Goal: Information Seeking & Learning: Learn about a topic

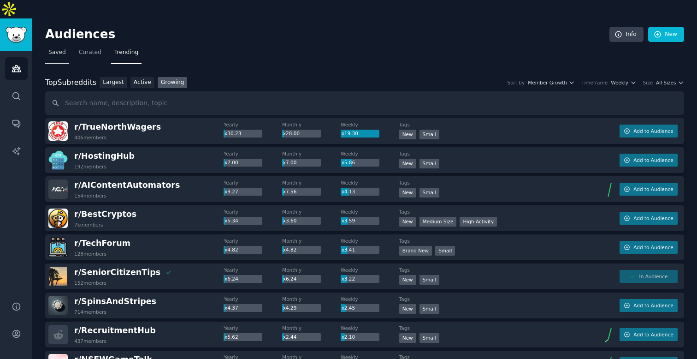
click at [52, 45] on link "Saved" at bounding box center [57, 54] width 24 height 19
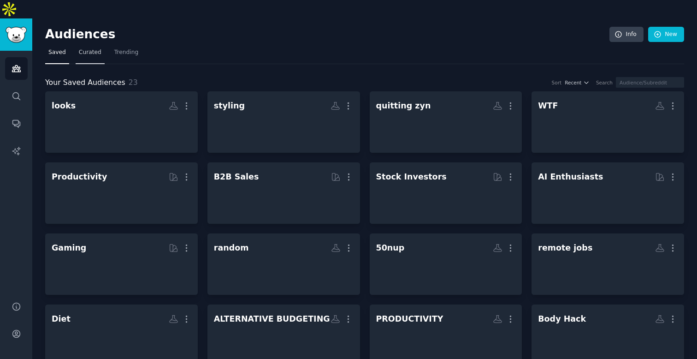
click at [84, 48] on span "Curated" at bounding box center [90, 52] width 23 height 8
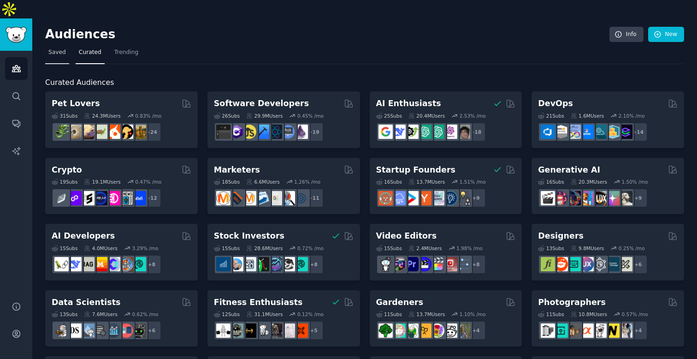
click at [64, 48] on span "Saved" at bounding box center [57, 52] width 18 height 8
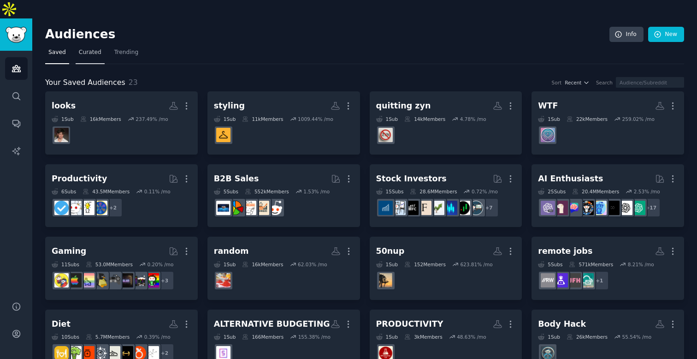
click at [92, 45] on link "Curated" at bounding box center [90, 54] width 29 height 19
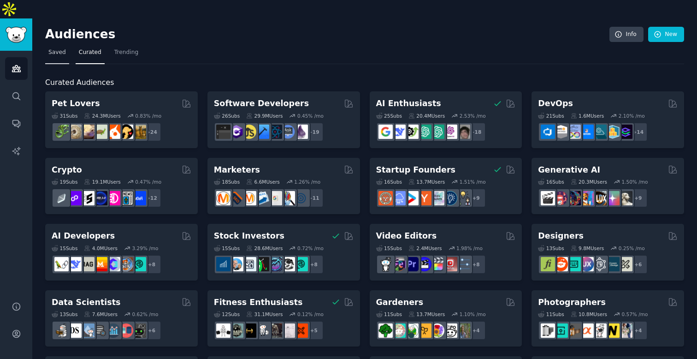
click at [61, 48] on span "Saved" at bounding box center [57, 52] width 18 height 8
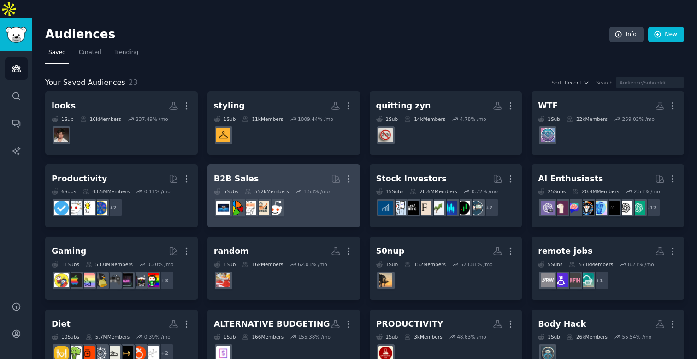
scroll to position [153, 0]
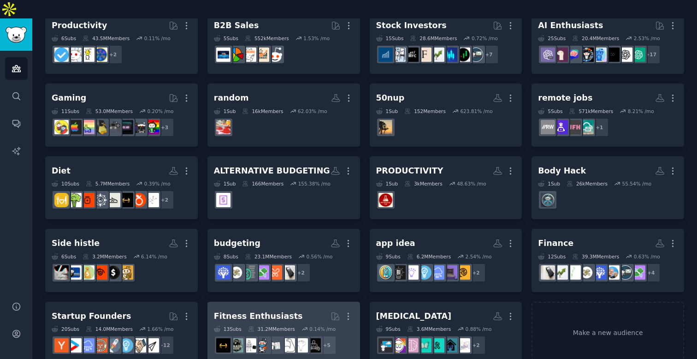
click at [251, 308] on h2 "Fitness Enthusiasts More" at bounding box center [284, 316] width 140 height 16
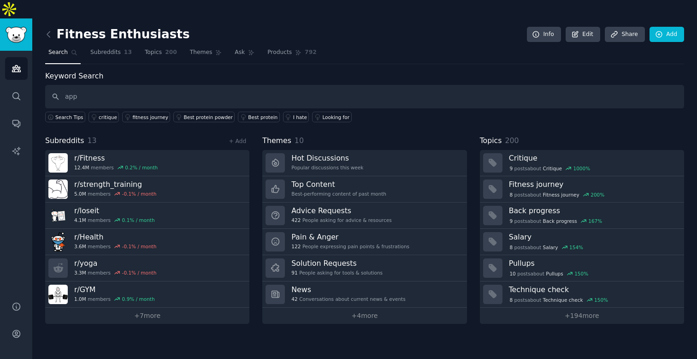
type input "app"
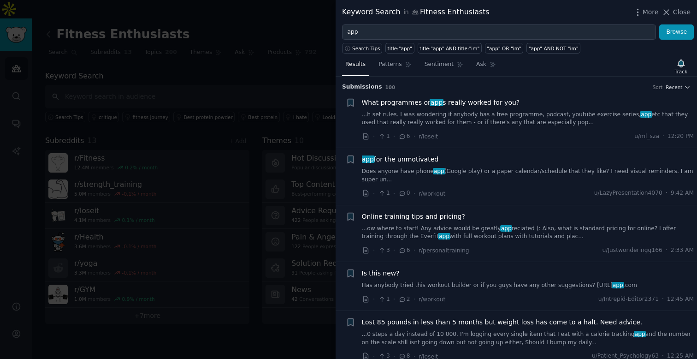
click at [455, 116] on link "...h set rules. I was wondering if anybody has a free programme, podcast, youtu…" at bounding box center [528, 119] width 332 height 16
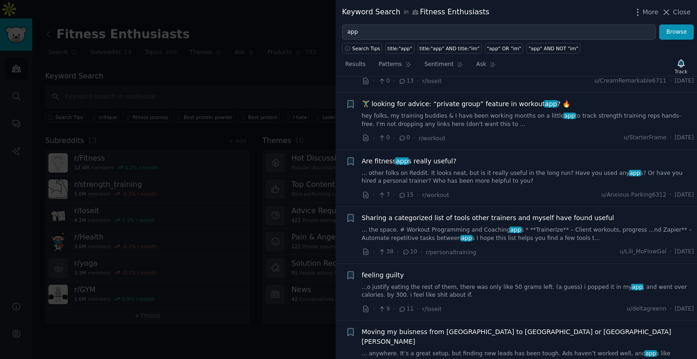
scroll to position [893, 0]
click at [280, 103] on div at bounding box center [348, 179] width 697 height 359
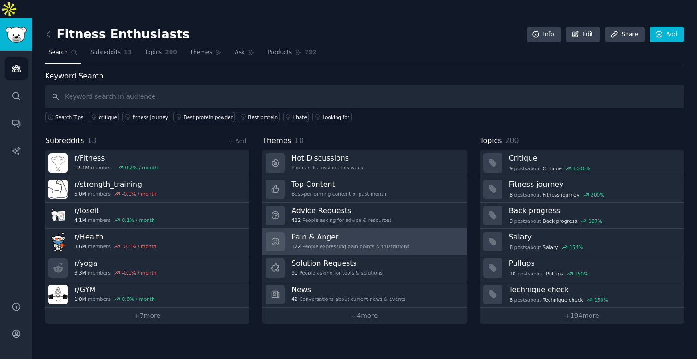
click at [335, 243] on div "122 People expressing pain points & frustrations" at bounding box center [350, 246] width 118 height 6
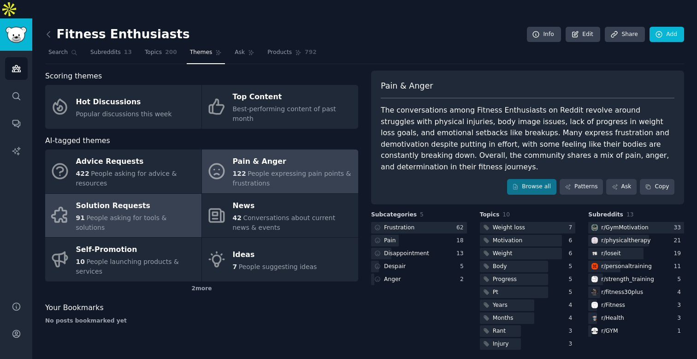
click at [127, 205] on link "Solution Requests 91 People asking for tools & solutions" at bounding box center [123, 216] width 156 height 44
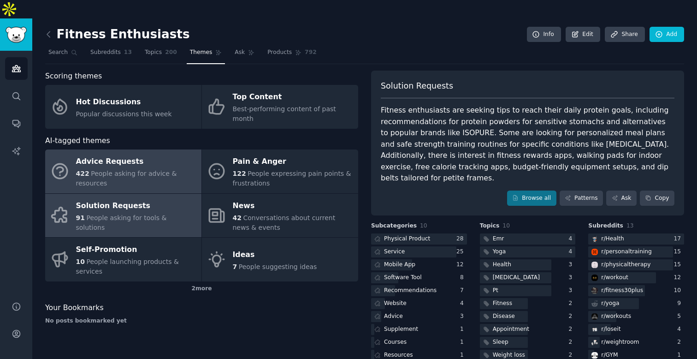
click at [111, 169] on div "422 People asking for advice & resources" at bounding box center [136, 178] width 121 height 19
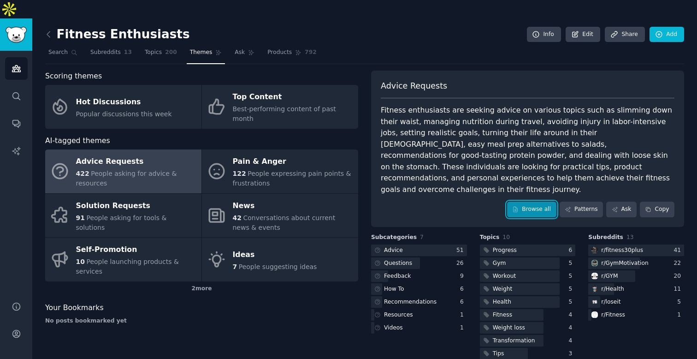
click at [539, 201] on link "Browse all" at bounding box center [531, 209] width 49 height 16
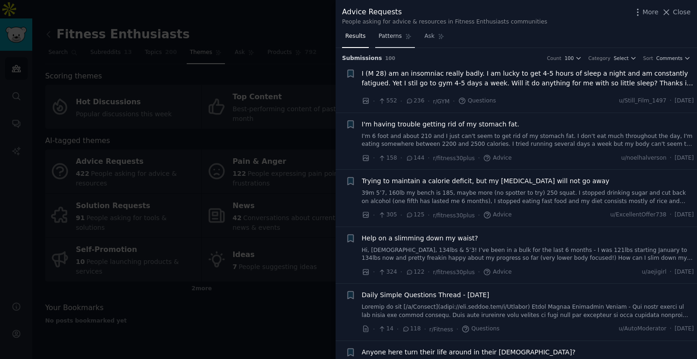
click at [392, 31] on link "Patterns" at bounding box center [394, 38] width 39 height 19
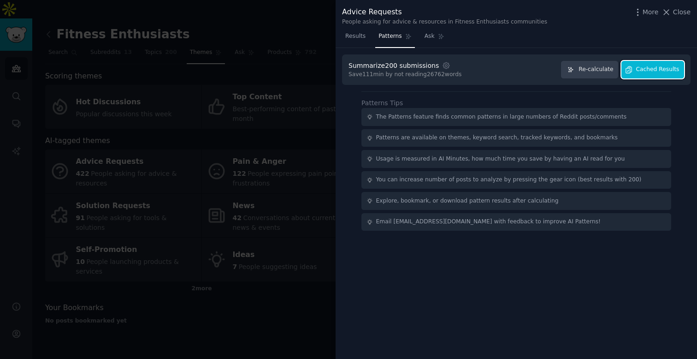
click at [653, 67] on span "Cached Results" at bounding box center [657, 69] width 43 height 8
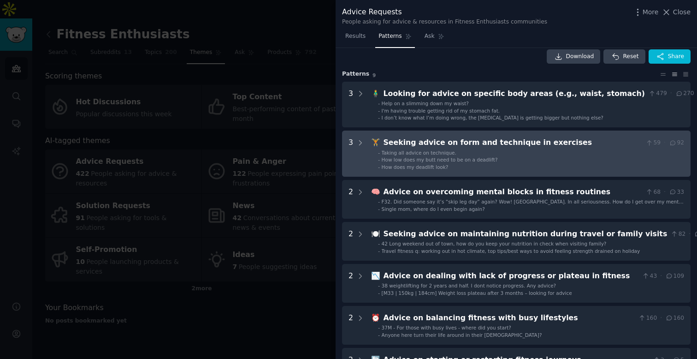
scroll to position [10, 0]
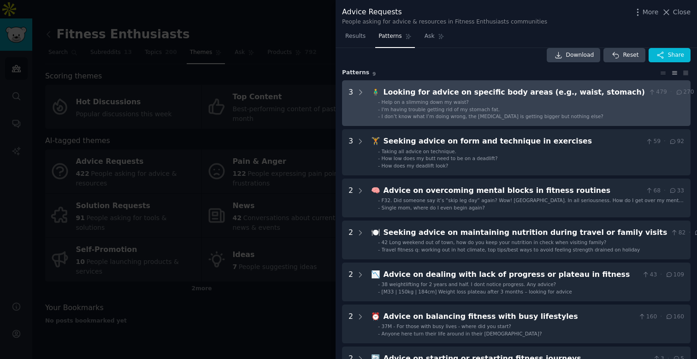
click at [485, 115] on span "I don’t know what I’m doing wrong, the [MEDICAL_DATA] is getting bigger but not…" at bounding box center [493, 116] width 222 height 6
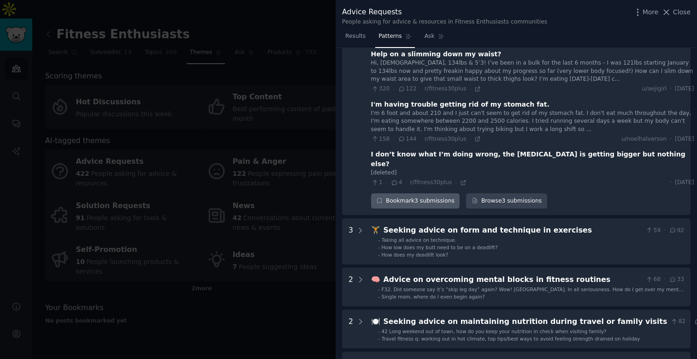
scroll to position [103, 0]
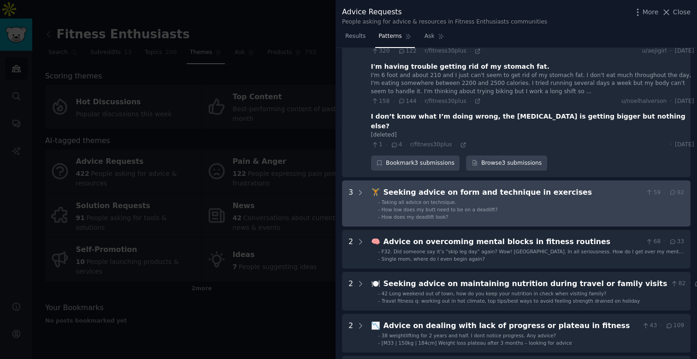
click at [457, 207] on span "How low does my butt need to be on a deadlift?" at bounding box center [440, 210] width 116 height 6
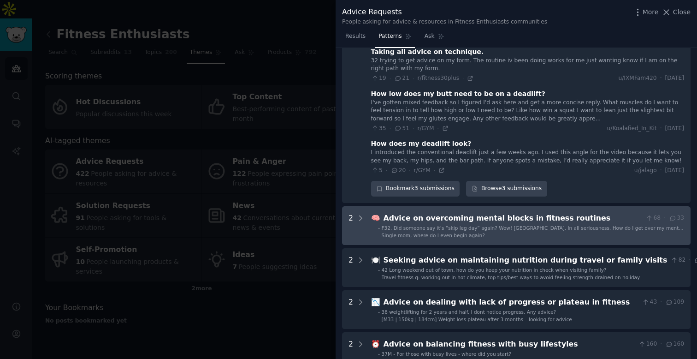
click at [453, 213] on div "Advice on overcoming mental blocks in fitness routines" at bounding box center [513, 219] width 259 height 12
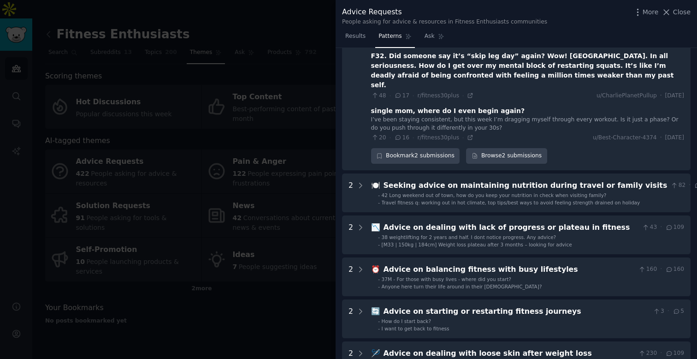
scroll to position [445, 0]
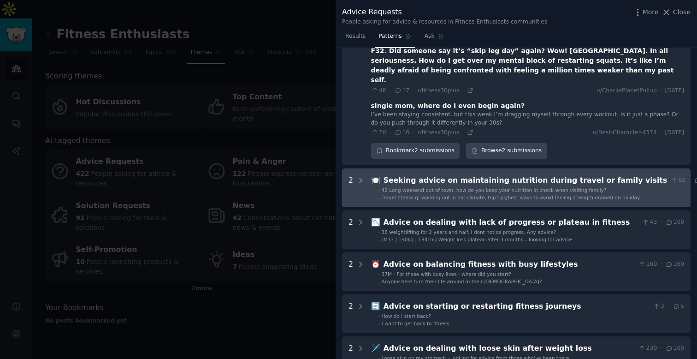
click at [453, 187] on span "42 Long weekend out of town, how do you keep your nutrition in check when visit…" at bounding box center [494, 190] width 225 height 6
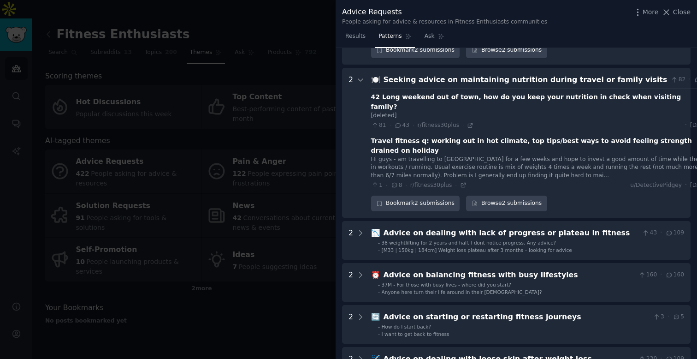
scroll to position [546, 0]
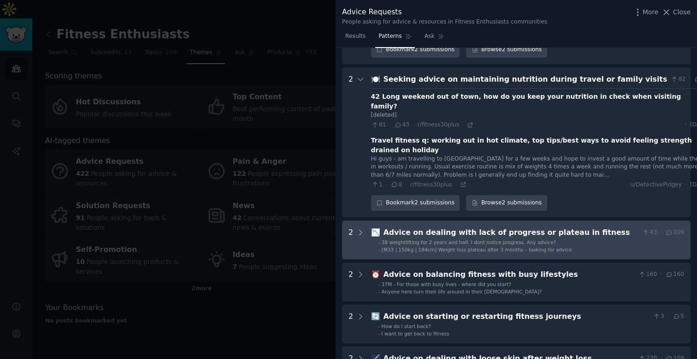
click at [448, 227] on div "Advice on dealing with lack of progress or plateau in fitness" at bounding box center [511, 233] width 255 height 12
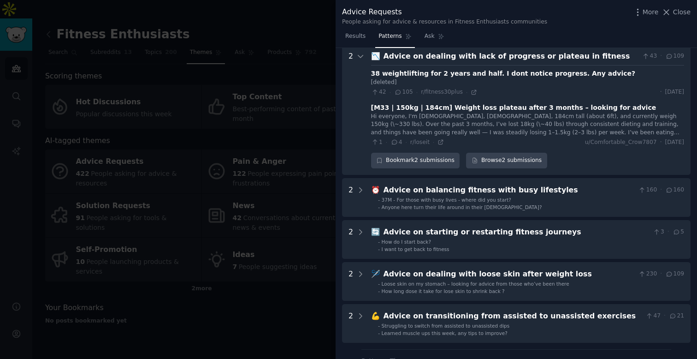
scroll to position [756, 0]
